Goal: Navigation & Orientation: Find specific page/section

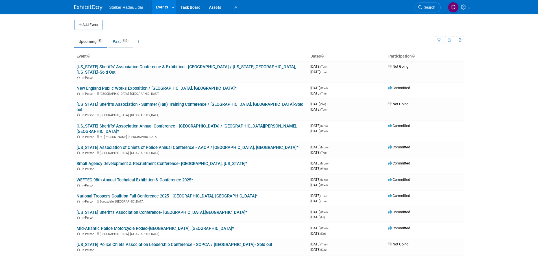
click at [120, 42] on link "Past 136" at bounding box center [120, 41] width 25 height 11
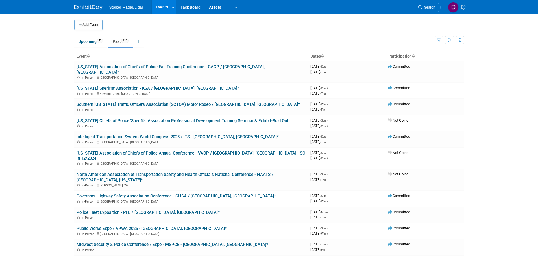
drag, startPoint x: 264, startPoint y: 32, endPoint x: 263, endPoint y: 28, distance: 4.1
click at [265, 32] on td "Upcoming 47 Past 136 All Events 183 Past and Upcoming Grouped Annually Events g…" at bounding box center [254, 39] width 360 height 18
click at [464, 10] on link at bounding box center [458, 7] width 28 height 14
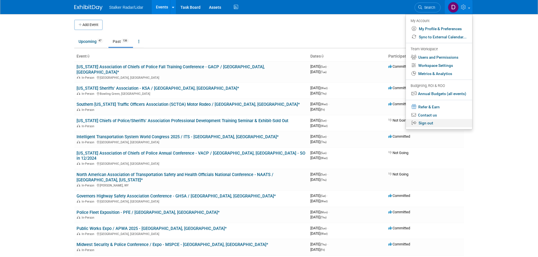
click at [427, 124] on link "Sign out" at bounding box center [439, 123] width 66 height 8
